Goal: Check status: Check status

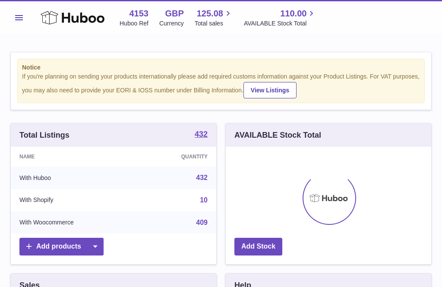
click at [52, 19] on icon at bounding box center [73, 17] width 64 height 17
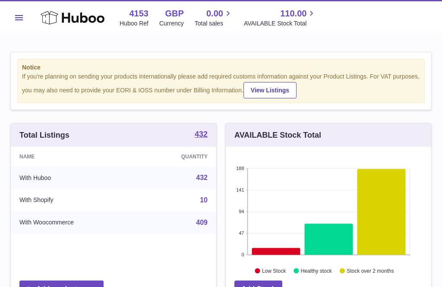
scroll to position [135, 206]
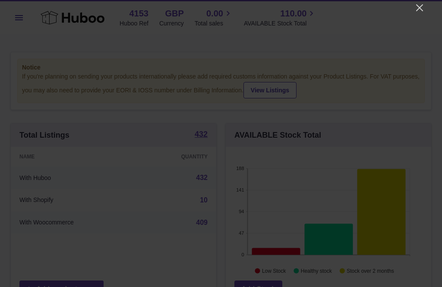
click at [420, 12] on icon "Close" at bounding box center [420, 8] width 10 height 10
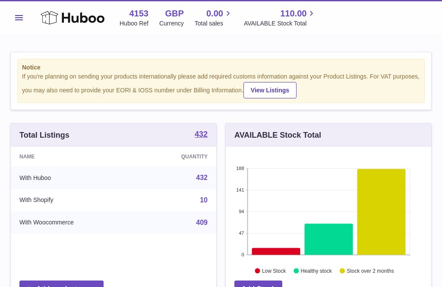
click at [17, 19] on span "Menu" at bounding box center [19, 17] width 8 height 5
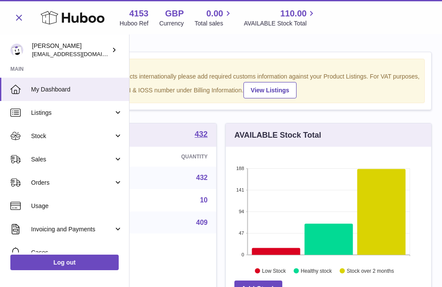
click at [48, 135] on span "Stock" at bounding box center [72, 136] width 83 height 8
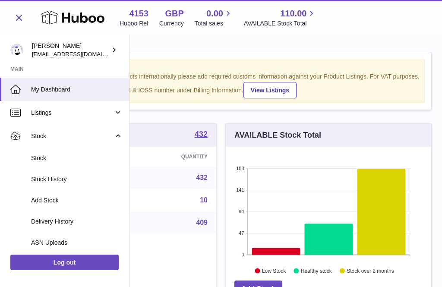
click at [54, 222] on span "Delivery History" at bounding box center [77, 222] width 92 height 8
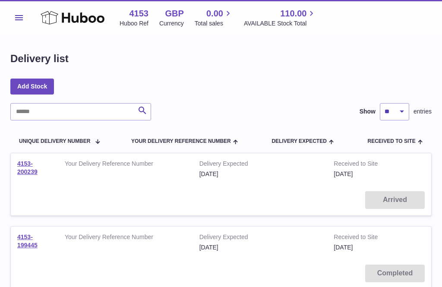
click at [30, 164] on link "4153-200239" at bounding box center [27, 167] width 20 height 15
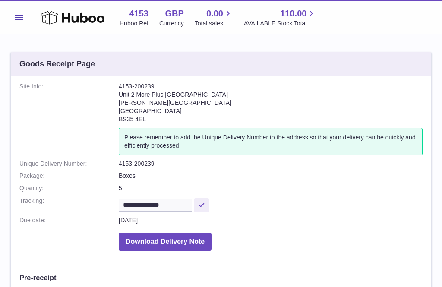
click at [55, 17] on icon at bounding box center [73, 17] width 64 height 17
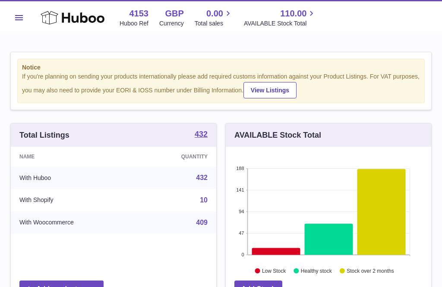
scroll to position [135, 206]
